Goal: Task Accomplishment & Management: Manage account settings

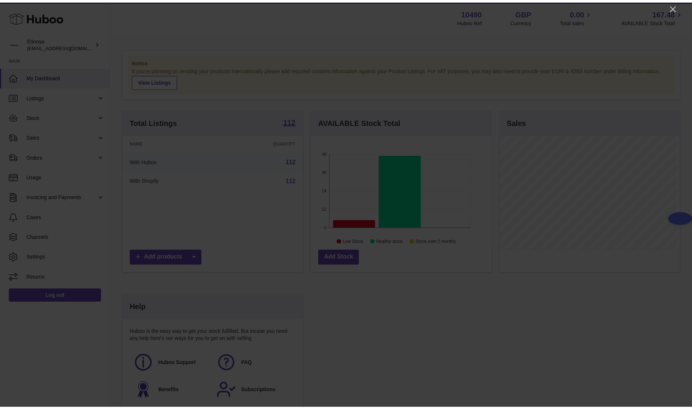
scroll to position [116, 182]
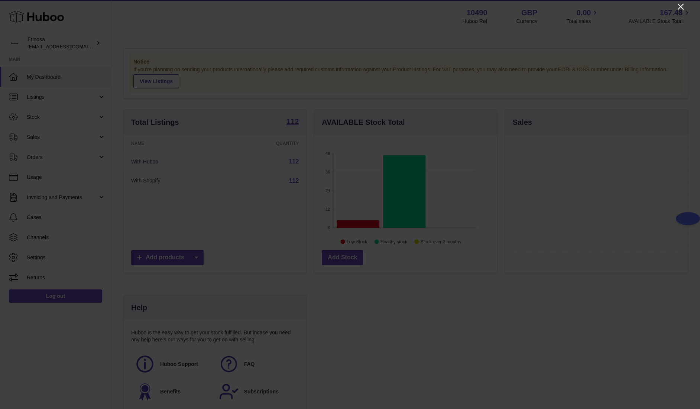
click at [679, 5] on icon "Close" at bounding box center [681, 7] width 6 height 6
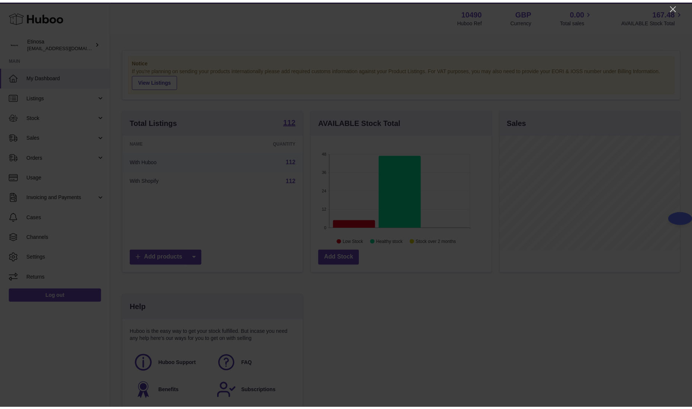
scroll to position [371639, 371575]
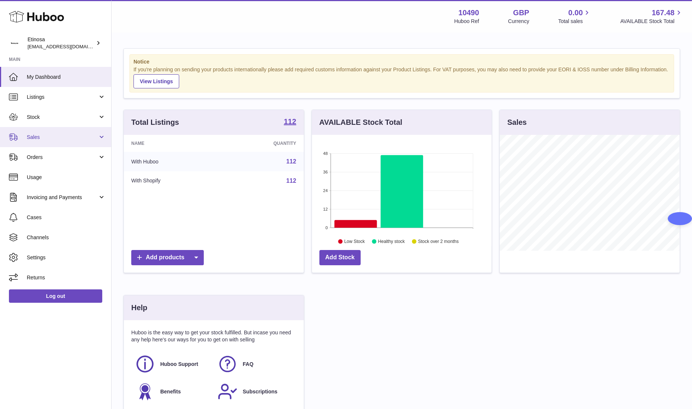
click at [47, 138] on span "Sales" at bounding box center [62, 137] width 71 height 7
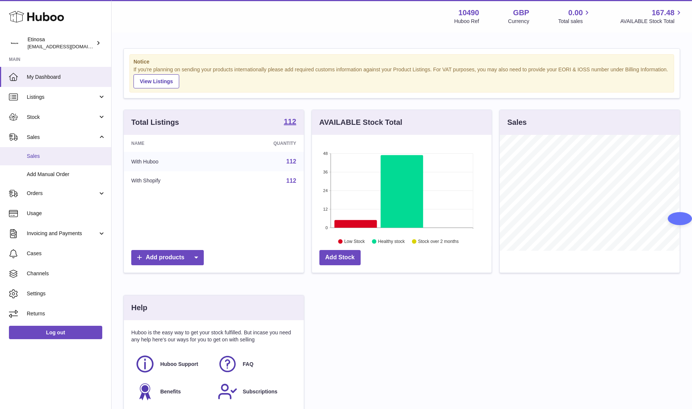
drag, startPoint x: 44, startPoint y: 154, endPoint x: 51, endPoint y: 154, distance: 6.7
click at [44, 154] on span "Sales" at bounding box center [66, 156] width 79 height 7
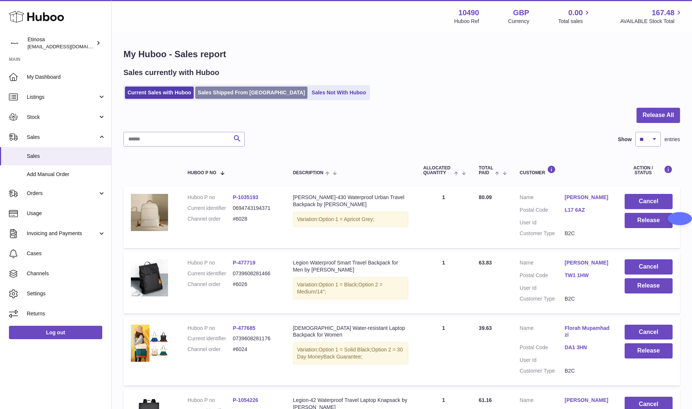
click at [252, 89] on link "Sales Shipped From [GEOGRAPHIC_DATA]" at bounding box center [251, 93] width 112 height 12
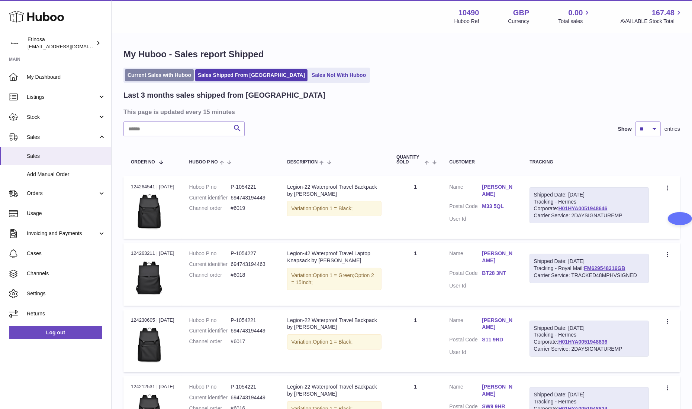
click at [164, 71] on link "Current Sales with Huboo" at bounding box center [159, 75] width 69 height 12
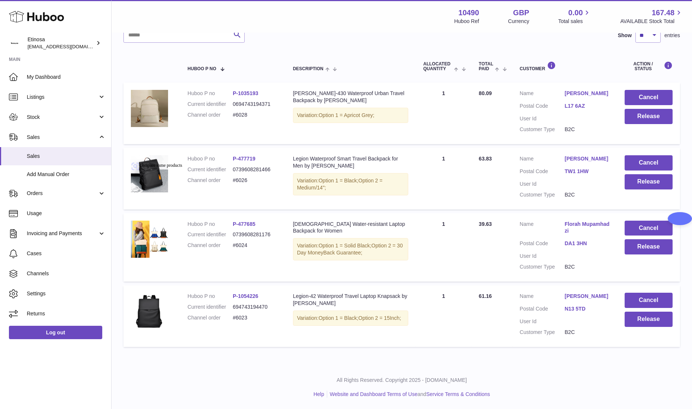
scroll to position [117, 0]
click at [646, 317] on button "Release" at bounding box center [649, 319] width 48 height 15
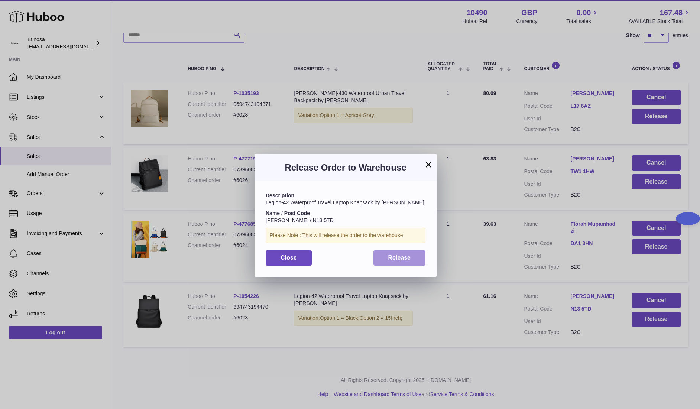
click at [415, 264] on button "Release" at bounding box center [400, 258] width 52 height 15
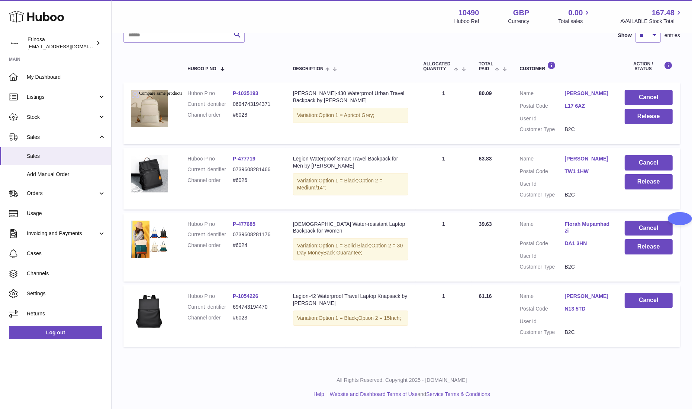
click at [267, 360] on div "My Huboo - Sales report Sales currently with Huboo Current Sales with Huboo Sal…" at bounding box center [402, 147] width 580 height 436
click at [325, 351] on table "Huboo P no Description ALLOCATED Quantity Total paid Customer Action / Status H…" at bounding box center [401, 200] width 557 height 301
click at [258, 364] on div "My Huboo - Sales report Sales currently with Huboo Current Sales with Huboo Sal…" at bounding box center [402, 147] width 580 height 436
drag, startPoint x: 256, startPoint y: 315, endPoint x: 233, endPoint y: 313, distance: 22.4
click at [233, 315] on dd "#6023" at bounding box center [255, 318] width 45 height 7
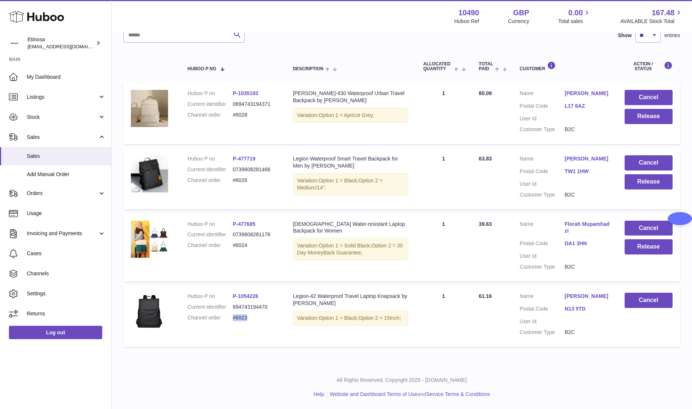
copy dd "#6023"
drag, startPoint x: 200, startPoint y: 375, endPoint x: 216, endPoint y: 336, distance: 42.6
click at [201, 373] on div "All Rights Reserved. Copyright 2025 - Huboo.co.uk Help Website and Dashboard Te…" at bounding box center [402, 388] width 580 height 44
drag, startPoint x: 252, startPoint y: 238, endPoint x: 229, endPoint y: 238, distance: 23.0
click at [229, 238] on dl "Huboo P no P-477685 Current identifier 0739608281176 Channel order #6024" at bounding box center [232, 237] width 90 height 32
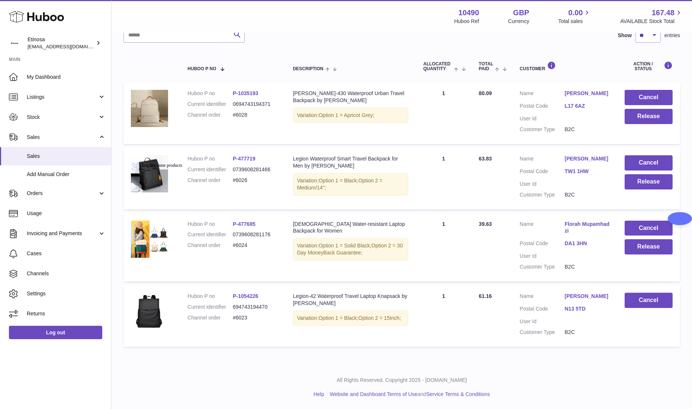
copy dl "#6024"
drag, startPoint x: 247, startPoint y: 361, endPoint x: 257, endPoint y: 330, distance: 33.0
click at [247, 360] on div "My Huboo - Sales report Sales currently with Huboo Current Sales with Huboo Sal…" at bounding box center [402, 147] width 580 height 436
drag, startPoint x: 252, startPoint y: 181, endPoint x: 233, endPoint y: 175, distance: 20.1
click at [233, 175] on dl "Huboo P no P-477719 Current identifier 0739608281466 Channel order #6026" at bounding box center [232, 171] width 90 height 32
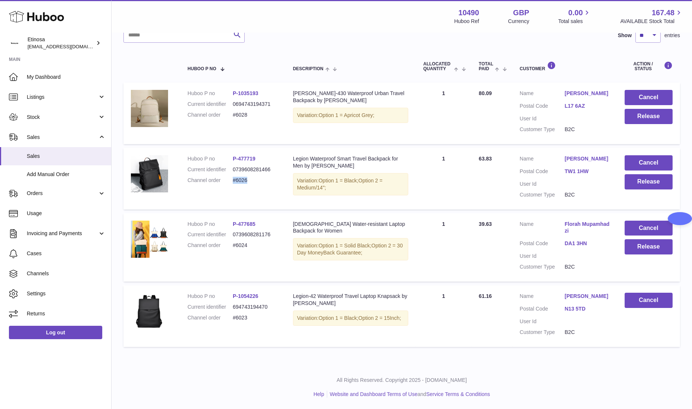
copy dd "#6026"
click at [293, 356] on div "My Huboo - Sales report Sales currently with Huboo Current Sales with Huboo Sal…" at bounding box center [402, 147] width 580 height 436
drag, startPoint x: 250, startPoint y: 103, endPoint x: 232, endPoint y: 101, distance: 17.9
click at [232, 101] on dl "Huboo P no P-1035193 Current identifier 0694743194371 Channel order #6028" at bounding box center [232, 106] width 90 height 32
copy dl "#6028"
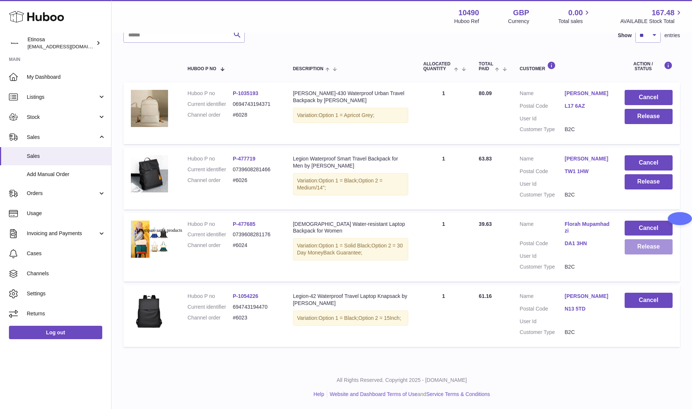
click at [639, 246] on button "Release" at bounding box center [649, 246] width 48 height 15
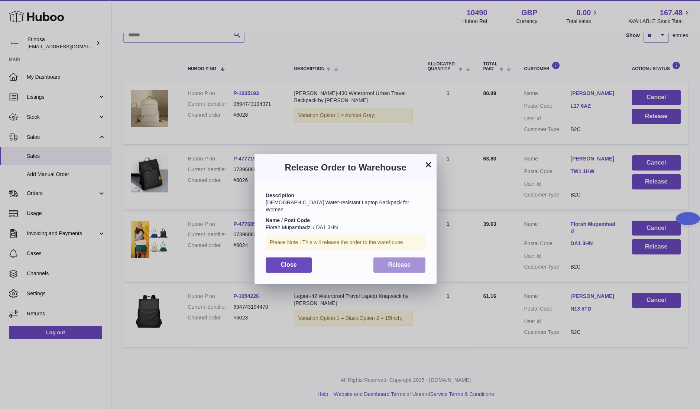
click at [407, 262] on button "Release" at bounding box center [400, 265] width 52 height 15
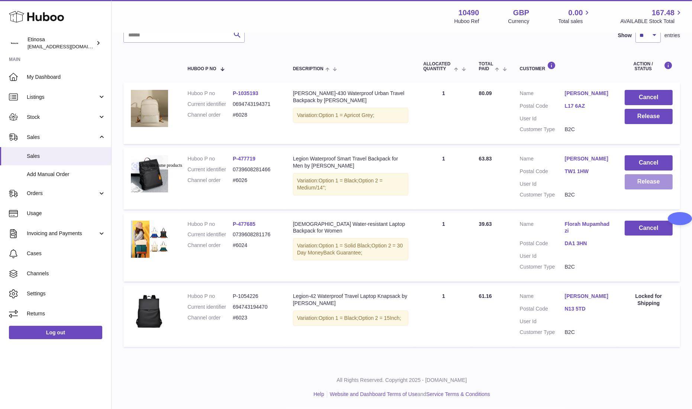
click at [647, 177] on button "Release" at bounding box center [649, 181] width 48 height 15
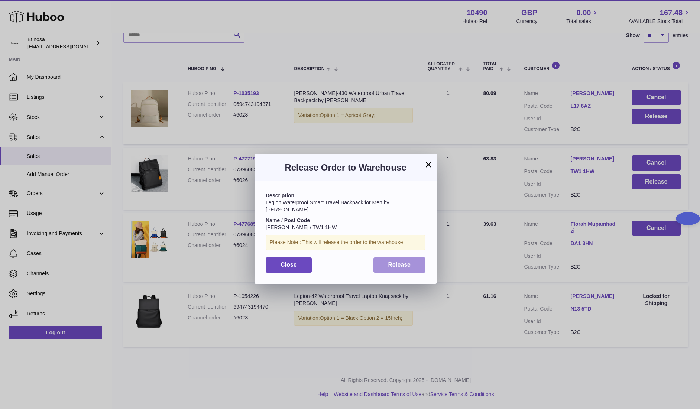
click at [403, 262] on span "Release" at bounding box center [399, 265] width 23 height 6
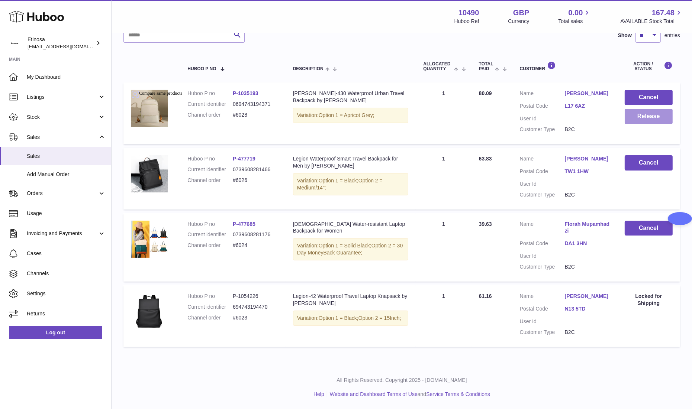
click at [648, 109] on button "Release" at bounding box center [649, 116] width 48 height 15
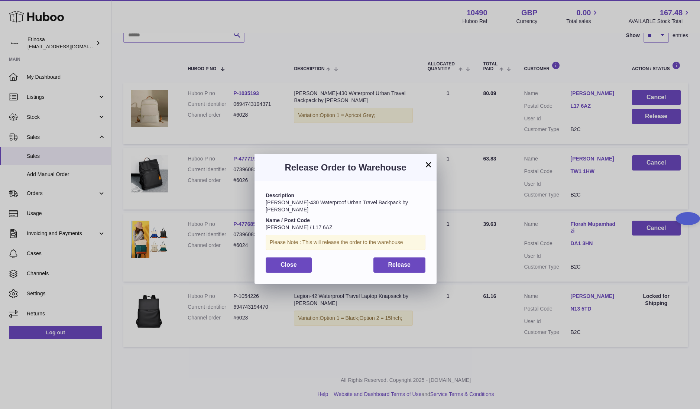
click at [417, 266] on div "Description Lori-430 Waterproof Urban Travel Backpack by Wolph Name / Post Code…" at bounding box center [346, 232] width 182 height 103
click at [392, 262] on span "Release" at bounding box center [399, 265] width 23 height 6
